Goal: Task Accomplishment & Management: Manage account settings

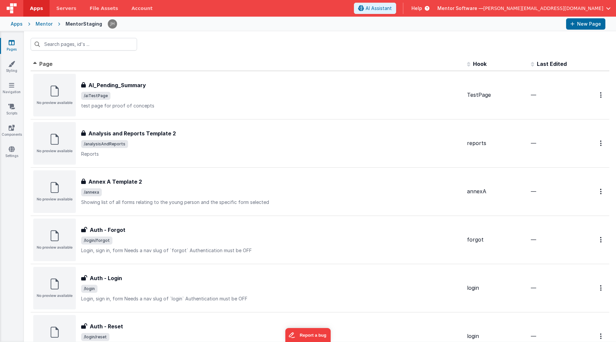
click at [603, 7] on button "Mentor Software — [PERSON_NAME][EMAIL_ADDRESS][DOMAIN_NAME]" at bounding box center [523, 8] width 173 height 7
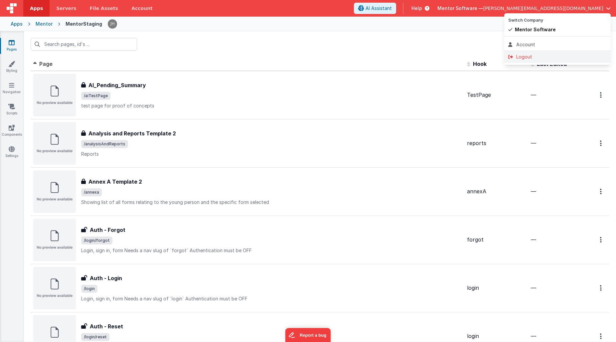
click at [536, 55] on div "Logout" at bounding box center [557, 57] width 98 height 7
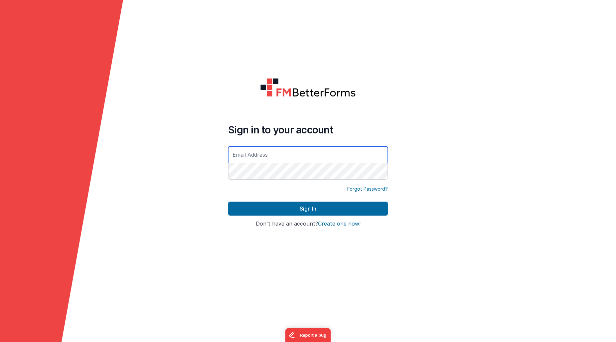
type input "[PERSON_NAME][EMAIL_ADDRESS][DOMAIN_NAME]"
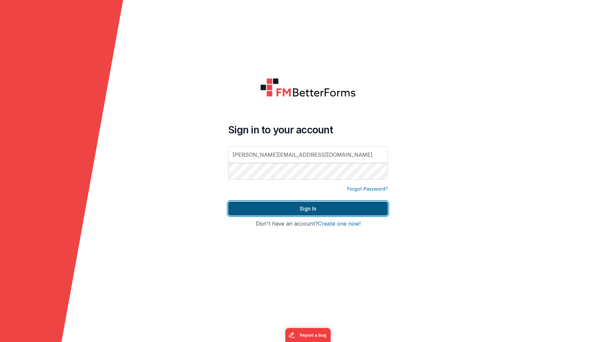
click at [287, 208] on button "Sign In" at bounding box center [308, 209] width 160 height 14
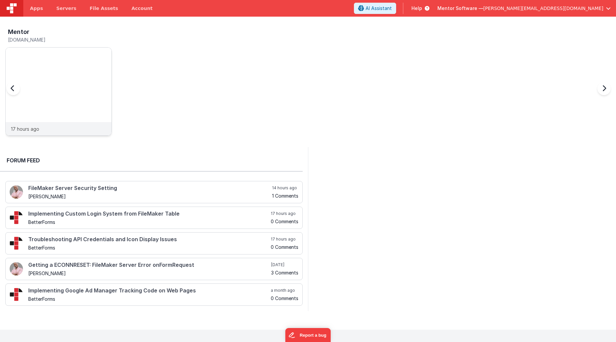
click at [70, 71] on img at bounding box center [59, 101] width 106 height 106
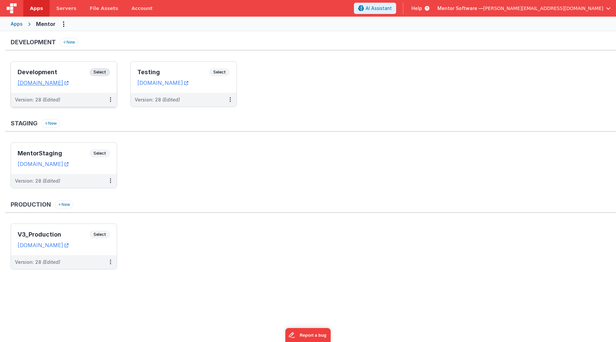
click at [67, 69] on div "Development Select" at bounding box center [64, 73] width 92 height 11
